Goal: Task Accomplishment & Management: Manage account settings

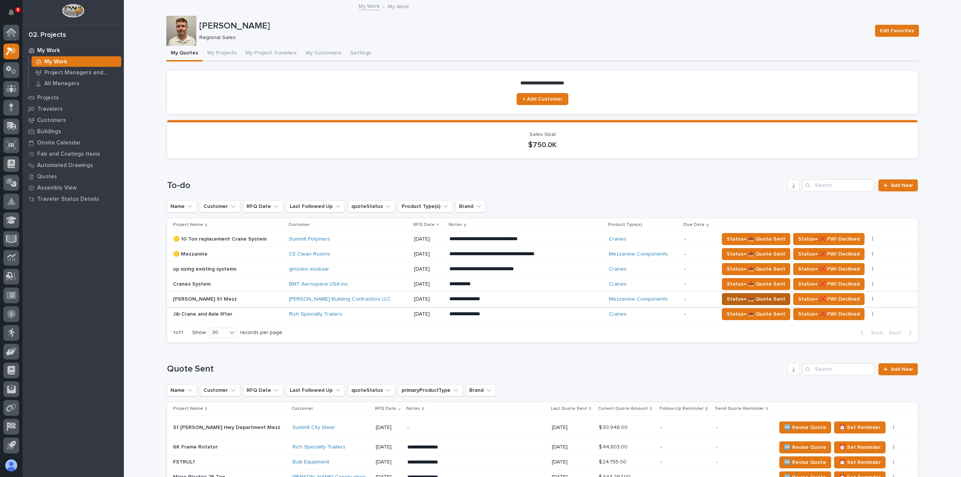
scroll to position [75, 0]
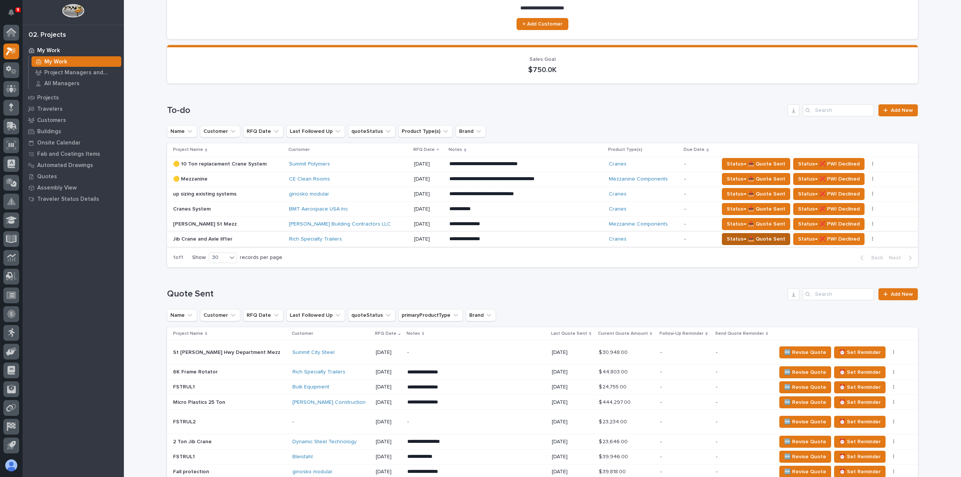
click at [739, 239] on span "Status→ 📤 Quote Sent" at bounding box center [755, 239] width 59 height 9
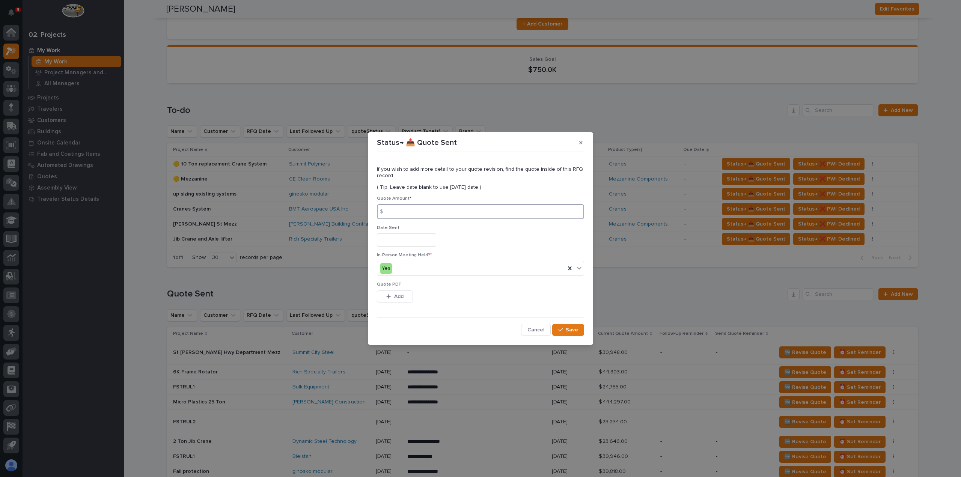
click at [435, 210] on input at bounding box center [480, 211] width 207 height 15
click at [439, 213] on input at bounding box center [480, 211] width 207 height 15
type input "16452"
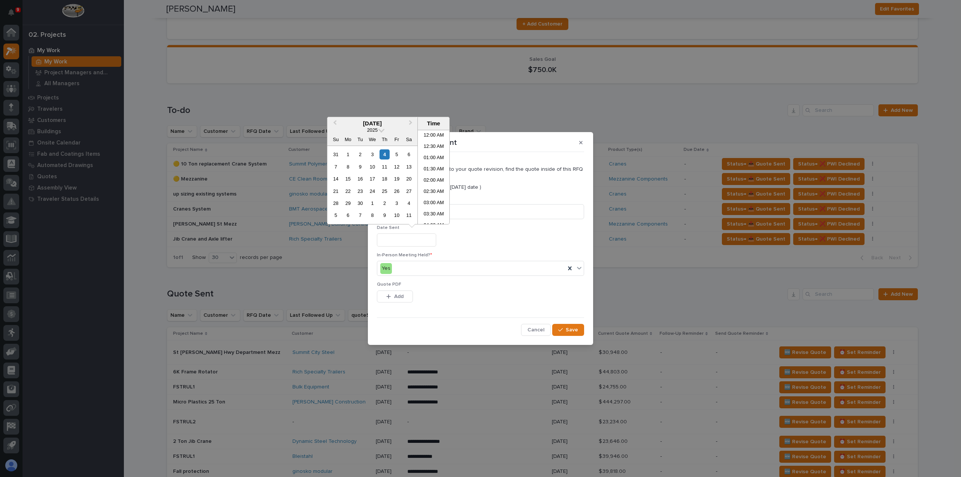
click at [422, 241] on input "text" at bounding box center [406, 239] width 59 height 13
click at [386, 153] on div "4" at bounding box center [384, 154] width 10 height 10
type input "**********"
click at [399, 296] on span "Add" at bounding box center [398, 296] width 9 height 7
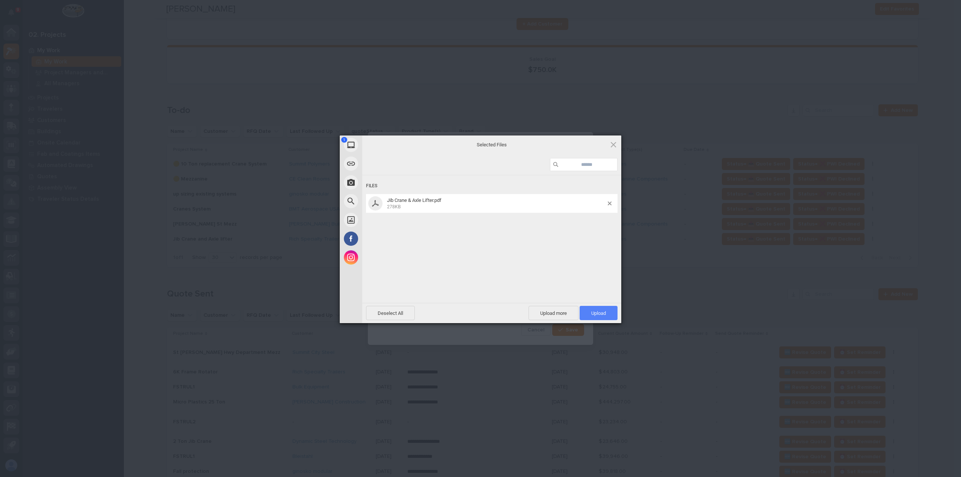
click at [596, 312] on span "Upload 1" at bounding box center [598, 313] width 15 height 6
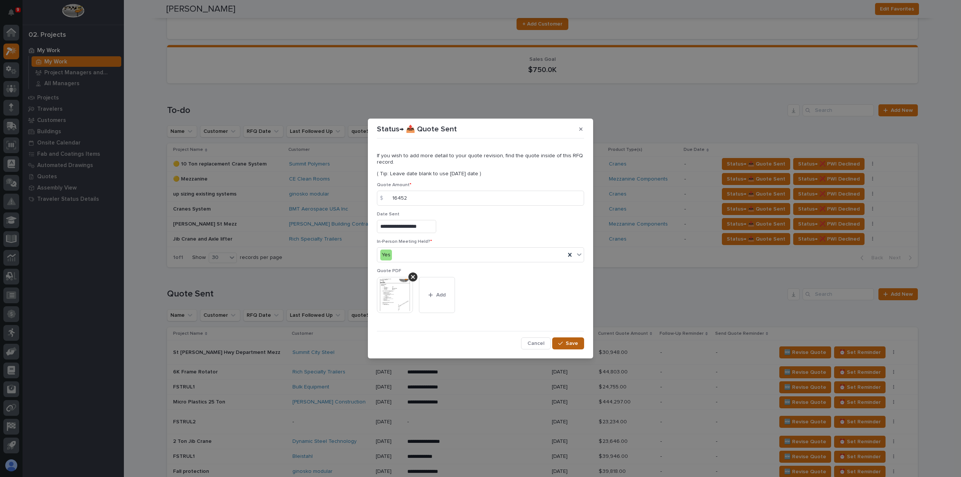
click at [565, 344] on div "button" at bounding box center [562, 343] width 8 height 5
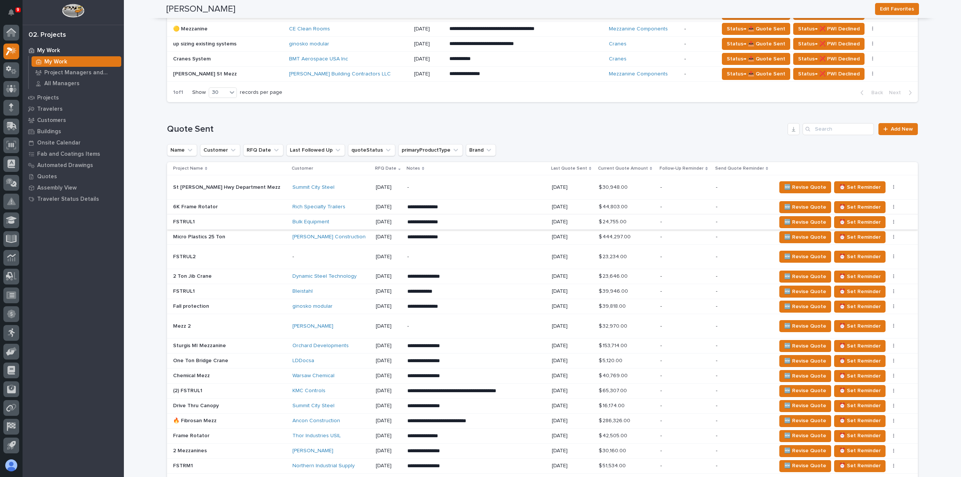
scroll to position [263, 0]
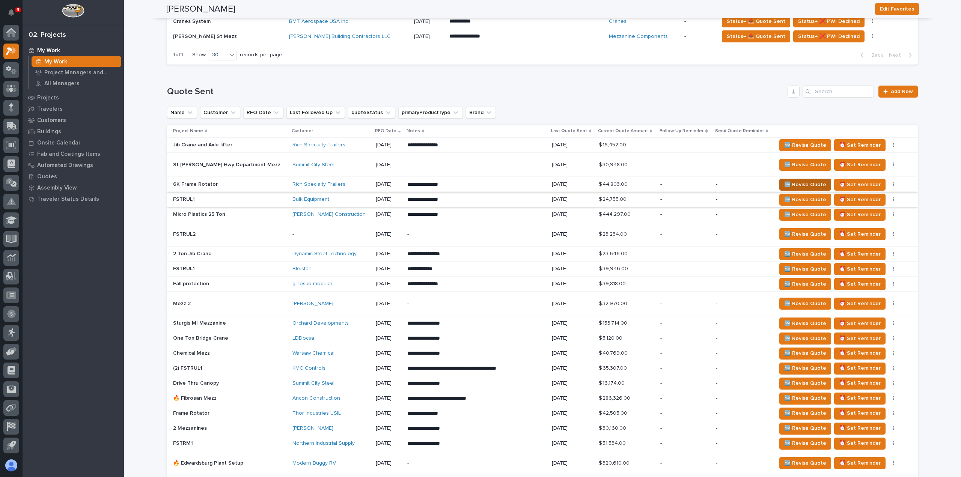
click at [784, 185] on span "🆕 Revise Quote" at bounding box center [805, 184] width 42 height 9
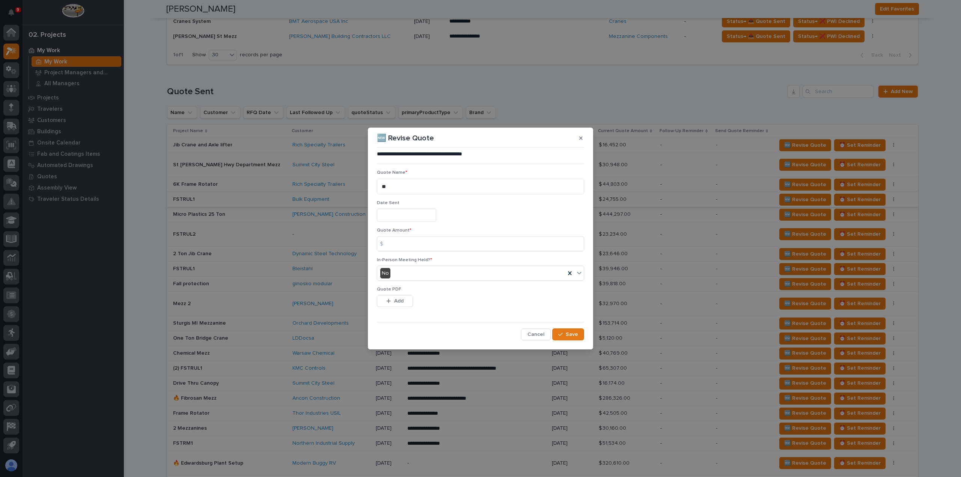
click at [404, 217] on input "text" at bounding box center [406, 215] width 59 height 13
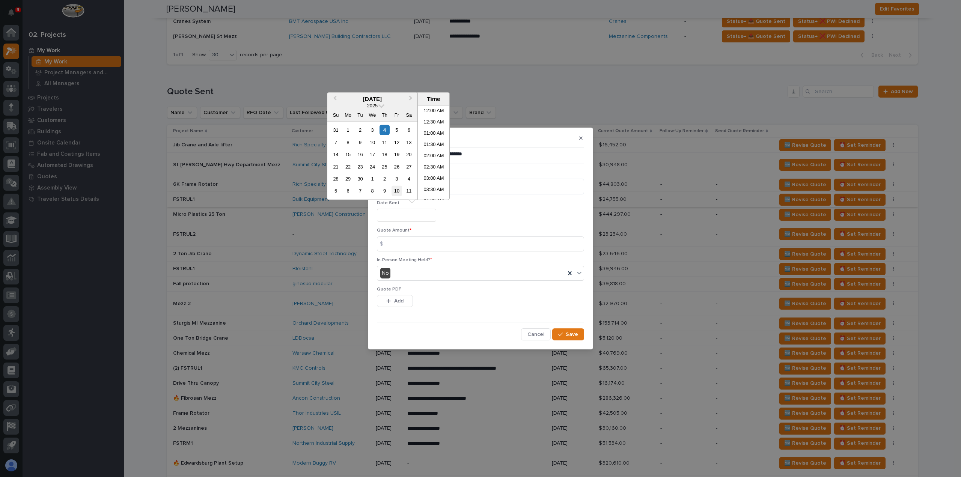
scroll to position [308, 0]
click at [386, 128] on div "4" at bounding box center [384, 130] width 10 height 10
type input "**********"
click at [387, 129] on div "4" at bounding box center [384, 130] width 10 height 10
click at [430, 243] on input at bounding box center [480, 243] width 207 height 15
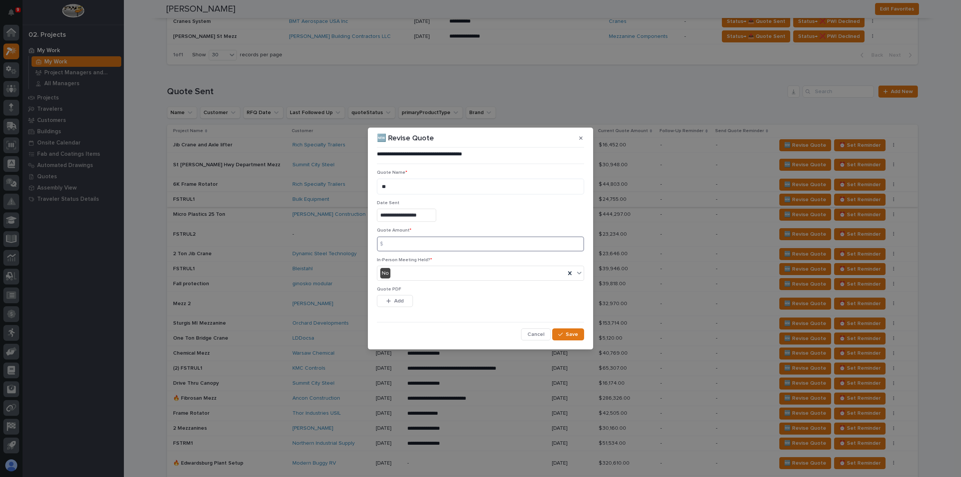
click at [405, 248] on input at bounding box center [480, 243] width 207 height 15
click at [399, 242] on input at bounding box center [480, 243] width 207 height 15
type input "45884"
click at [398, 298] on span "Add" at bounding box center [398, 301] width 9 height 7
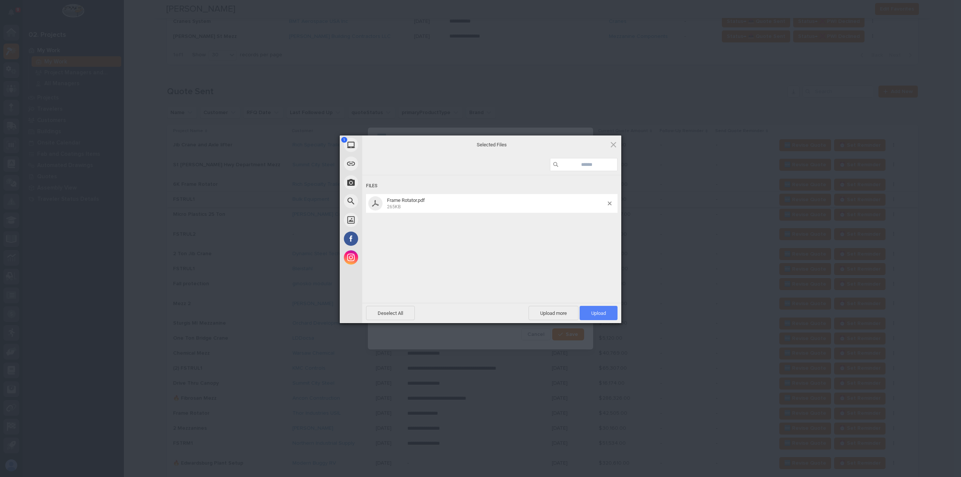
click at [602, 310] on span "Upload 1" at bounding box center [598, 313] width 38 height 14
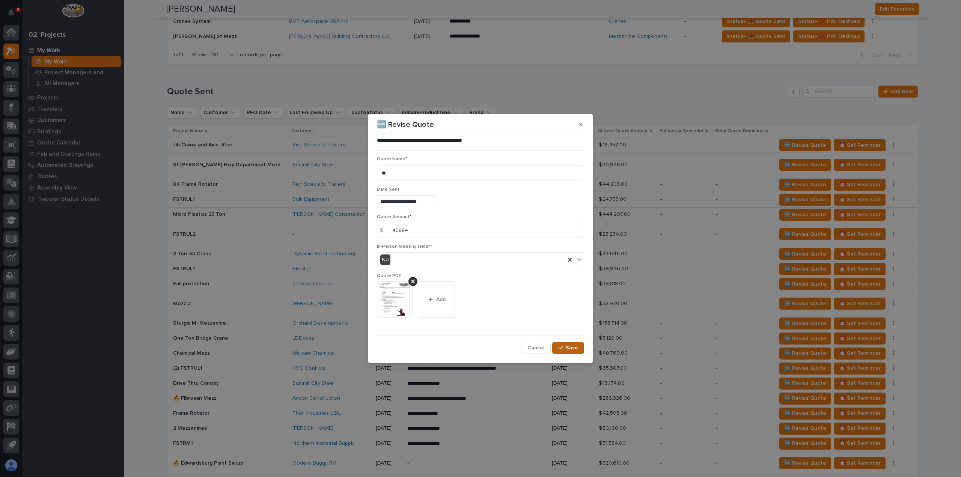
click at [571, 348] on span "Save" at bounding box center [571, 347] width 12 height 7
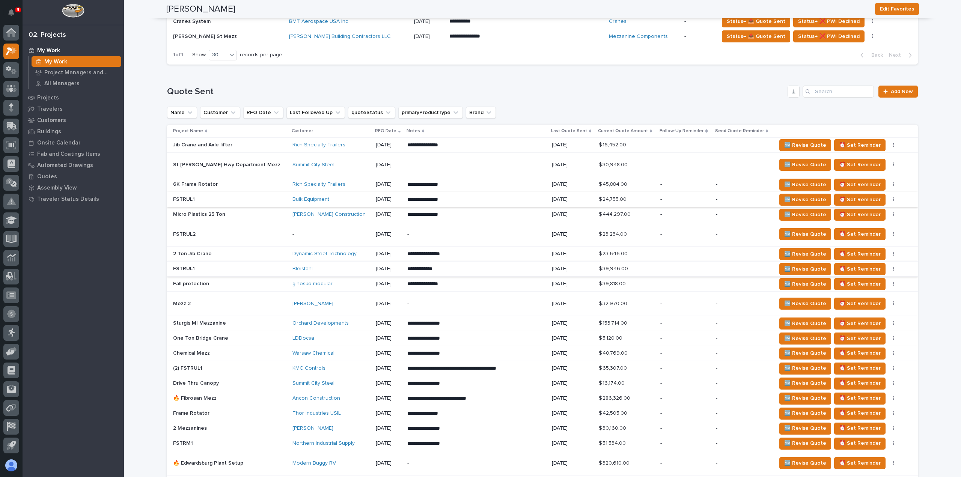
scroll to position [0, 0]
